Goal: Task Accomplishment & Management: Complete application form

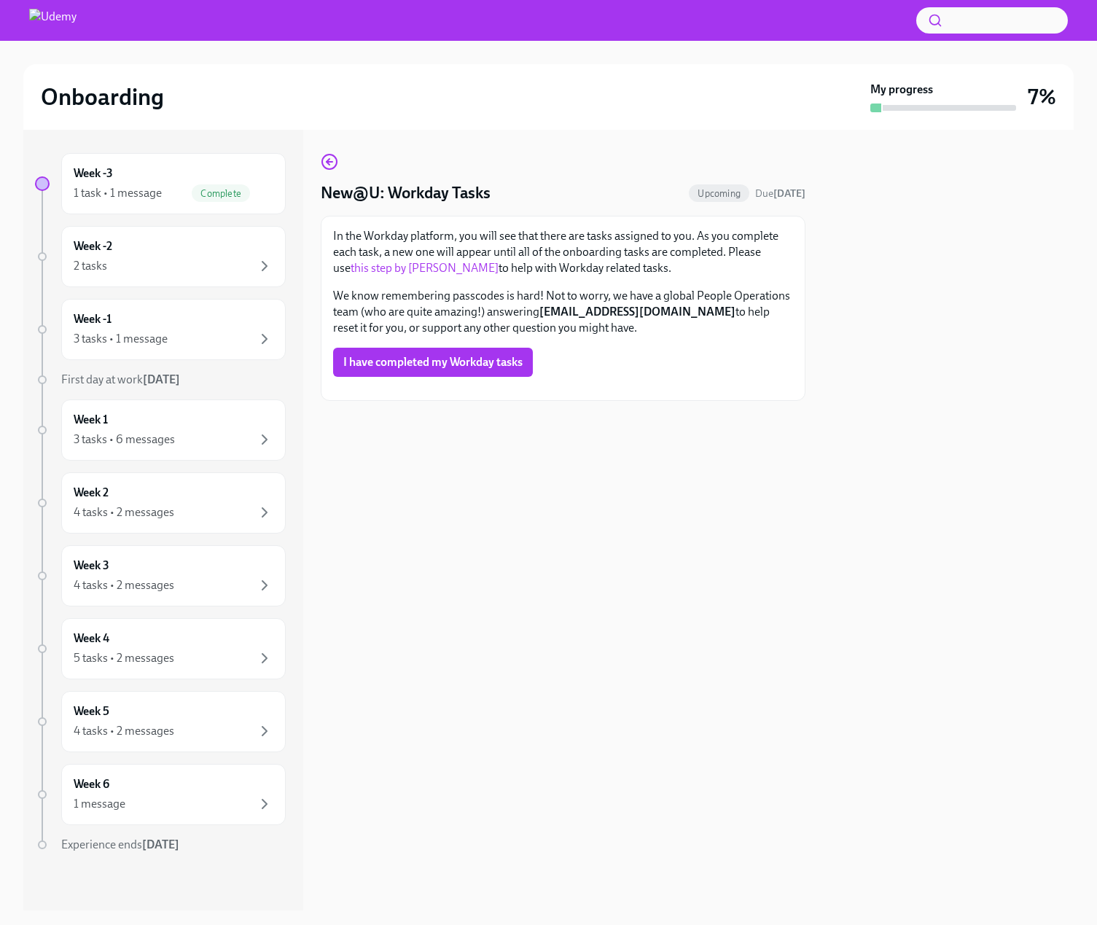
click at [643, 156] on div "New@U: Workday Tasks Upcoming Due in 13 days In the Workday platform, you will …" at bounding box center [563, 277] width 485 height 248
